Goal: Transaction & Acquisition: Book appointment/travel/reservation

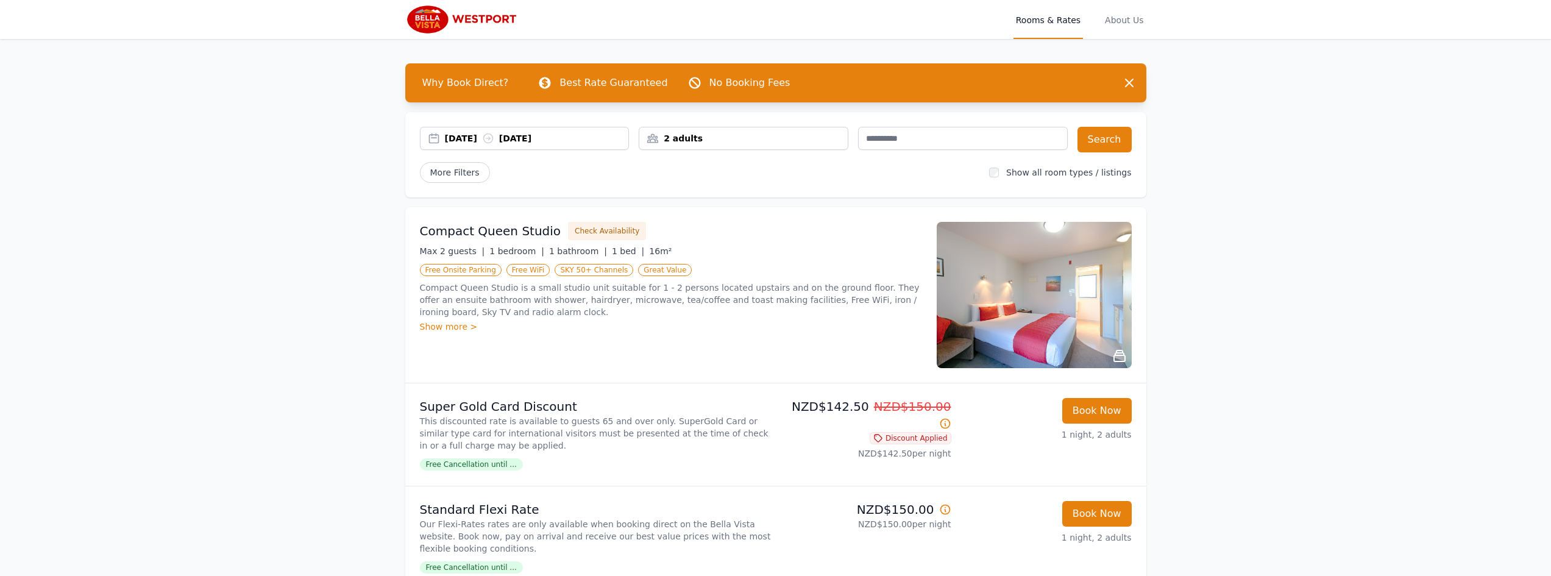
click at [849, 408] on p "NZD$142.50 NZD$150.00" at bounding box center [866, 415] width 171 height 34
drag, startPoint x: 857, startPoint y: 406, endPoint x: 790, endPoint y: 400, distance: 67.9
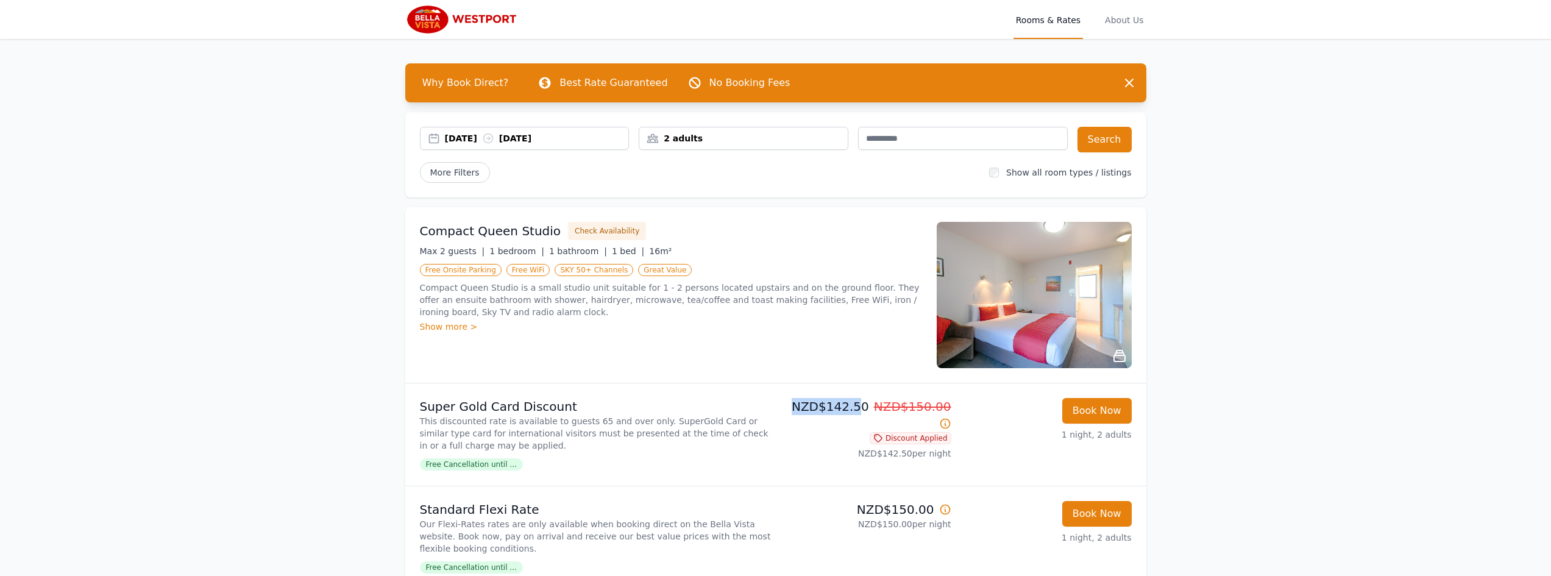
click at [790, 400] on p "NZD$142.50 NZD$150.00" at bounding box center [866, 415] width 171 height 34
click at [818, 409] on p "NZD$142.50 NZD$150.00" at bounding box center [866, 415] width 171 height 34
click at [827, 406] on p "NZD$142.50 NZD$150.00" at bounding box center [866, 415] width 171 height 34
click at [827, 405] on p "NZD$142.50 NZD$150.00" at bounding box center [866, 415] width 171 height 34
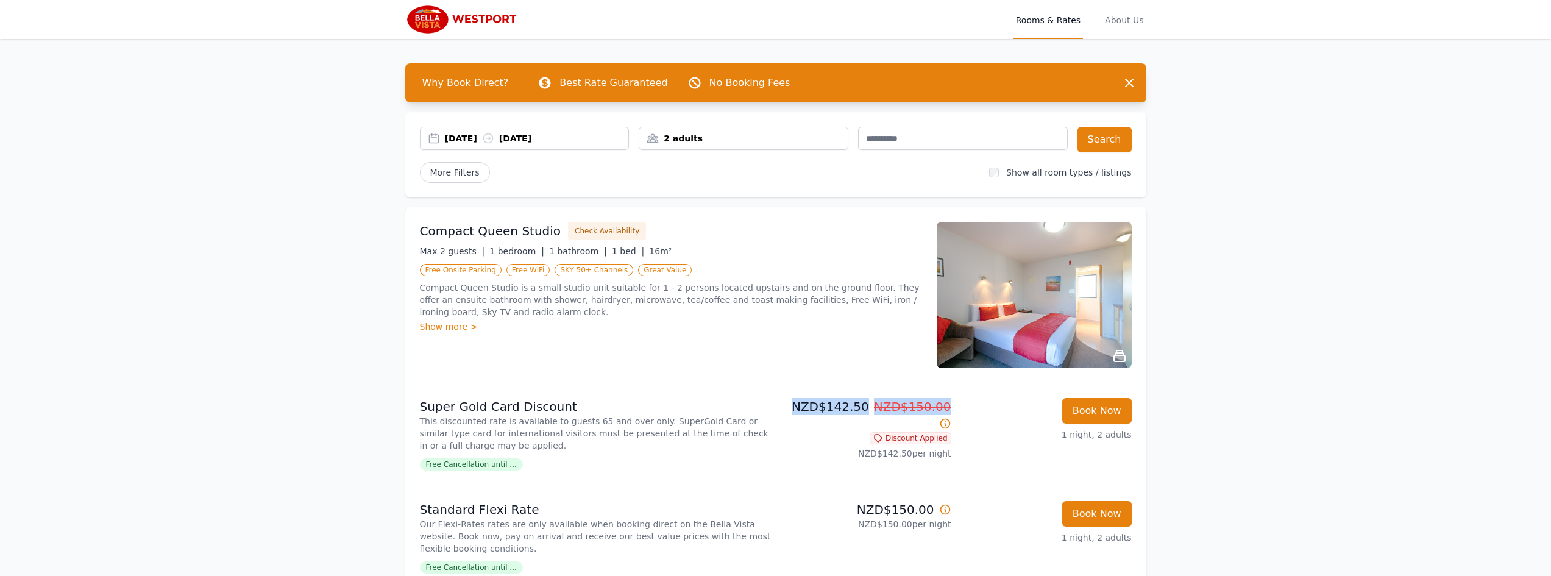
click at [826, 405] on p "NZD$142.50 NZD$150.00" at bounding box center [866, 415] width 171 height 34
drag, startPoint x: 860, startPoint y: 408, endPoint x: 782, endPoint y: 409, distance: 78.6
click at [782, 409] on p "NZD$142.50 NZD$150.00" at bounding box center [866, 415] width 171 height 34
click at [902, 512] on p "NZD$150.00" at bounding box center [866, 509] width 171 height 17
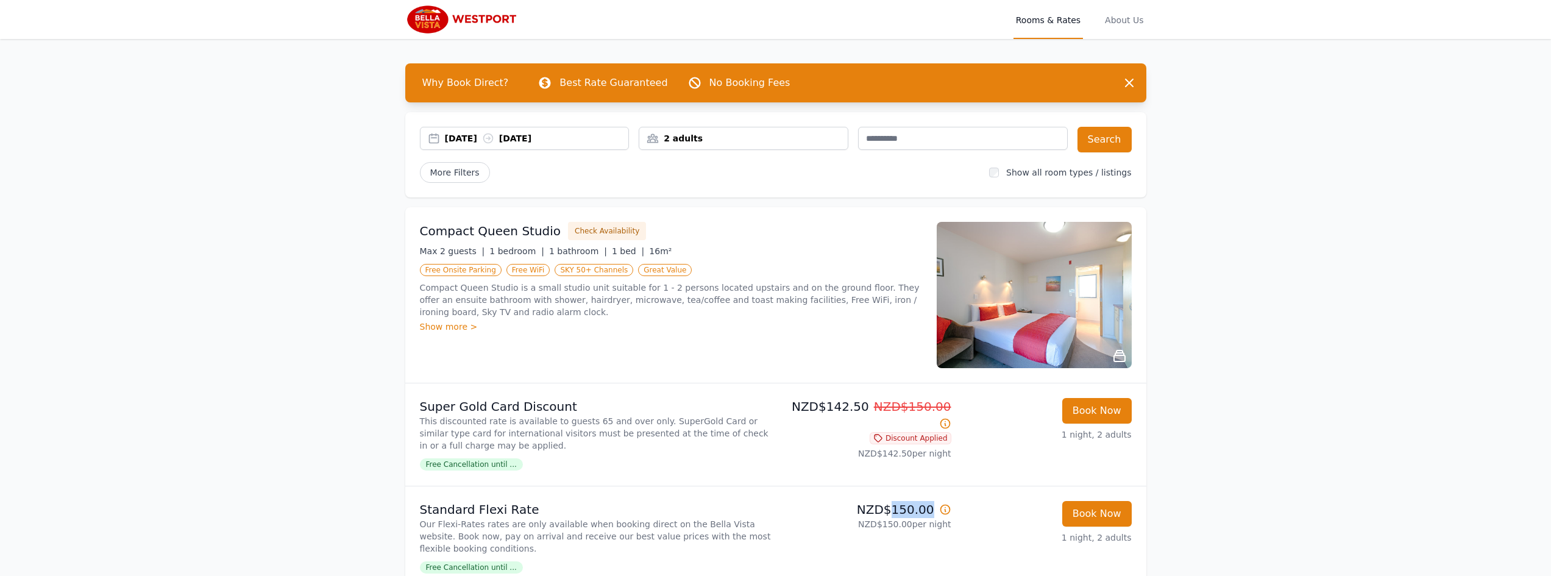
click at [902, 512] on p "NZD$150.00" at bounding box center [866, 509] width 171 height 17
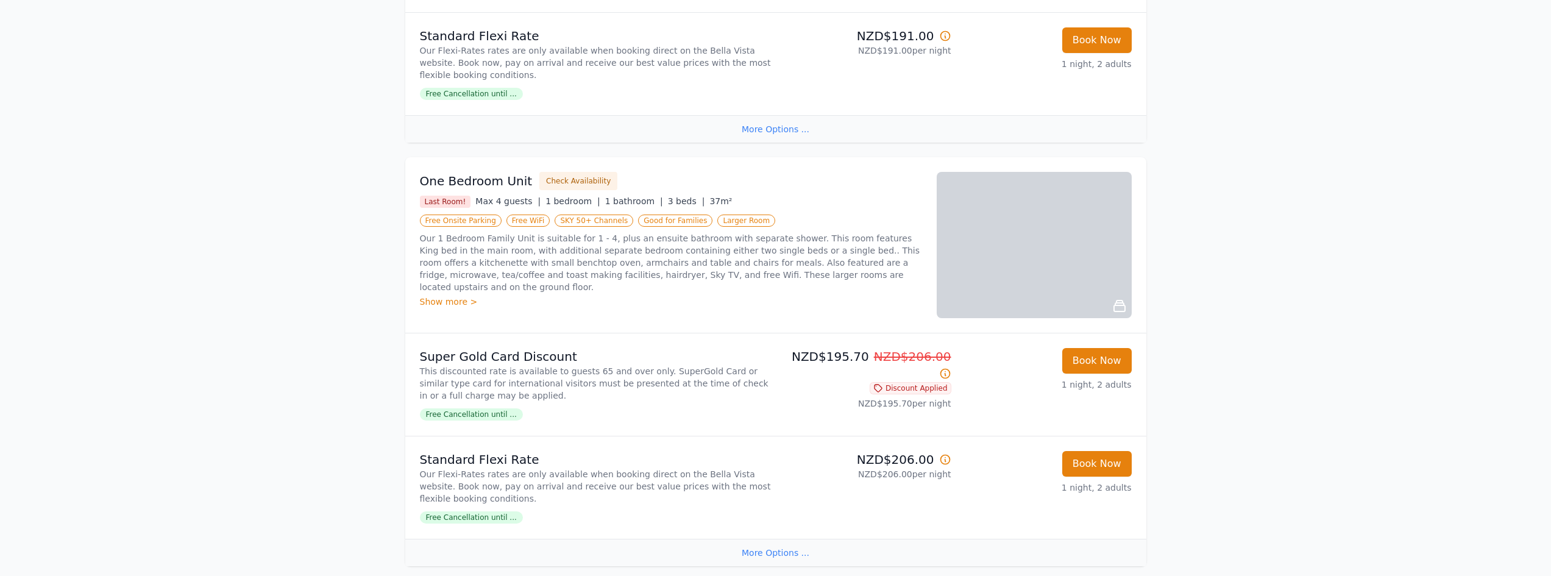
scroll to position [1479, 0]
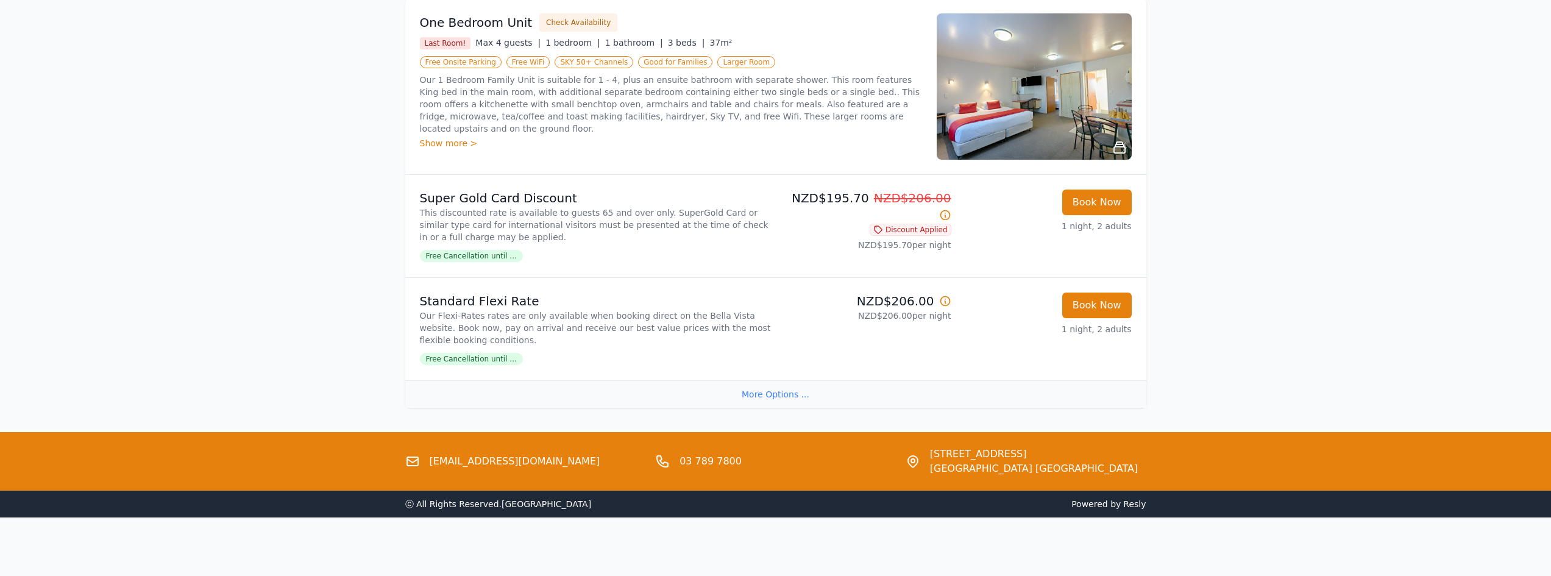
click at [774, 395] on div "More Options ..." at bounding box center [775, 393] width 741 height 27
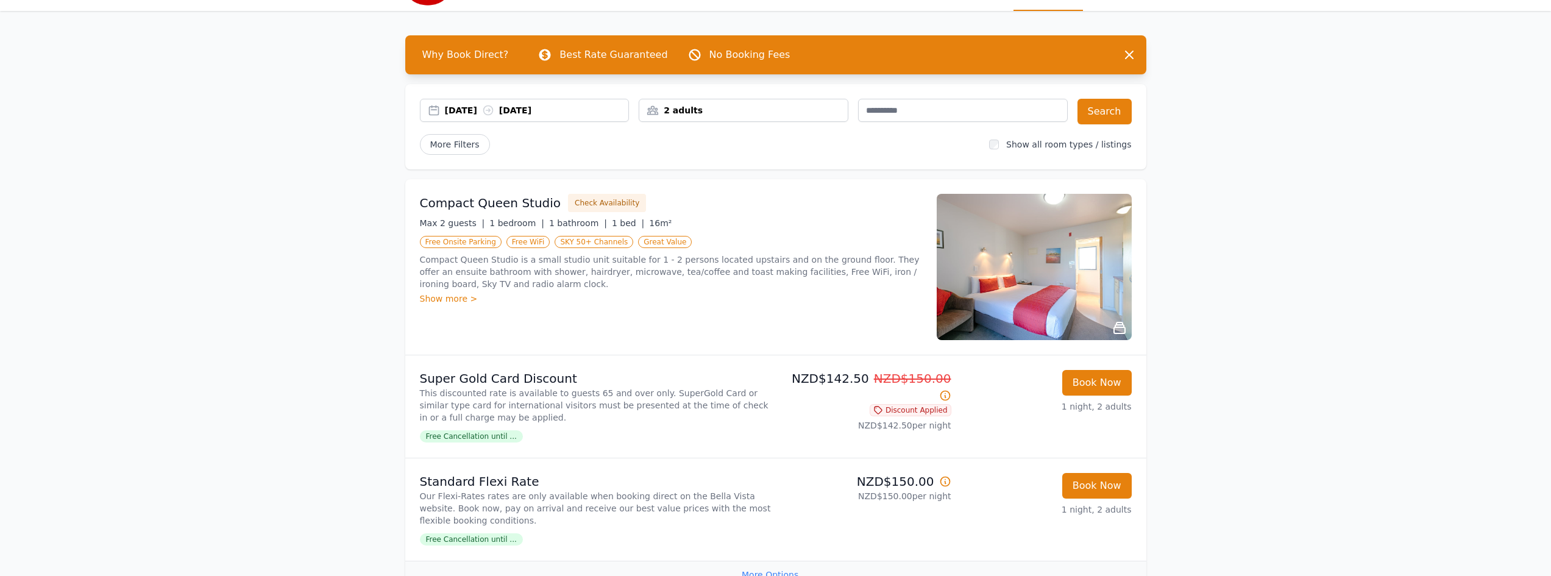
scroll to position [0, 0]
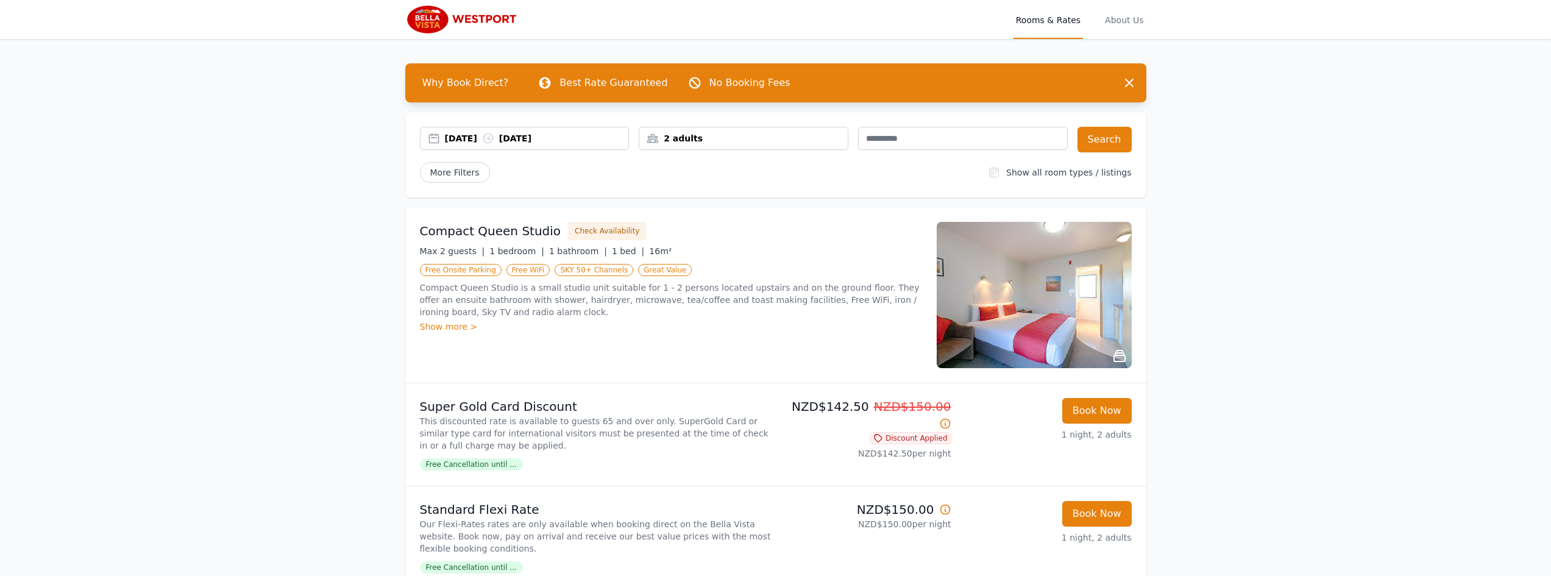
click at [484, 23] on img at bounding box center [464, 19] width 118 height 29
